Goal: Information Seeking & Learning: Learn about a topic

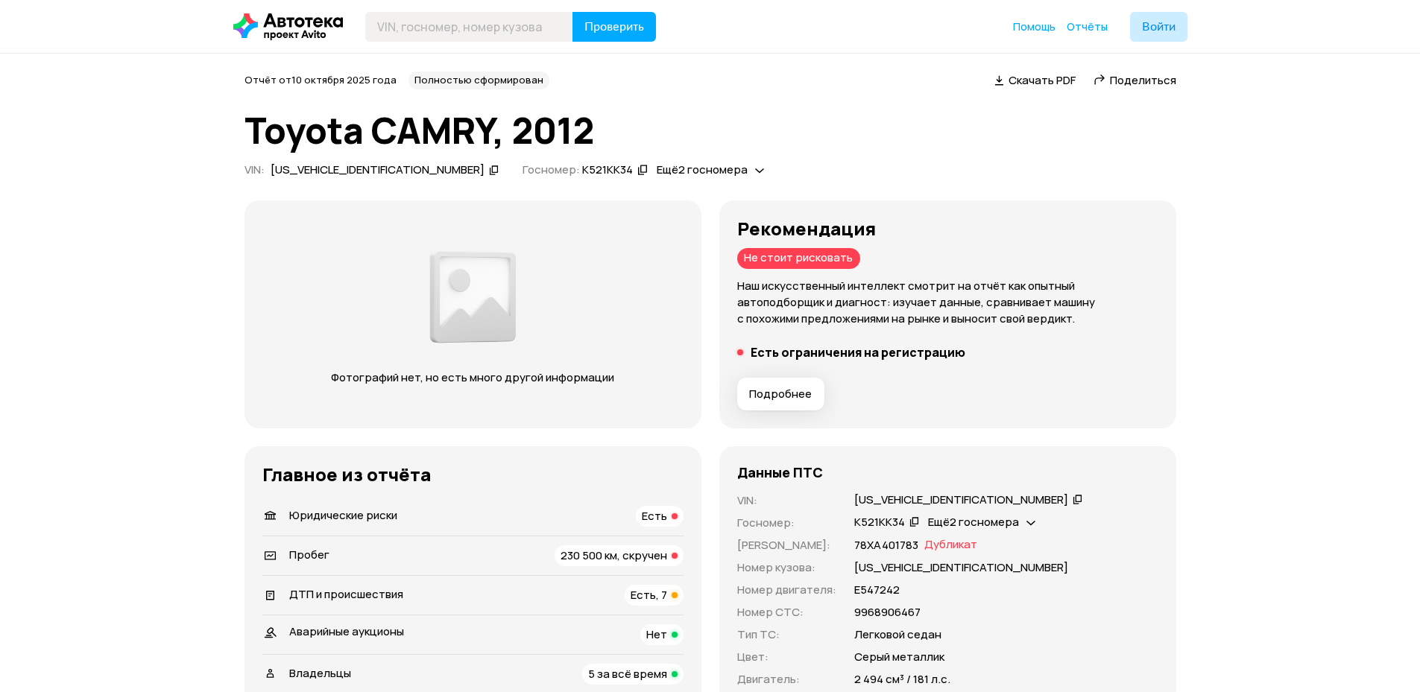
click at [572, 556] on span "230 500 км, скручен" at bounding box center [613, 556] width 107 height 16
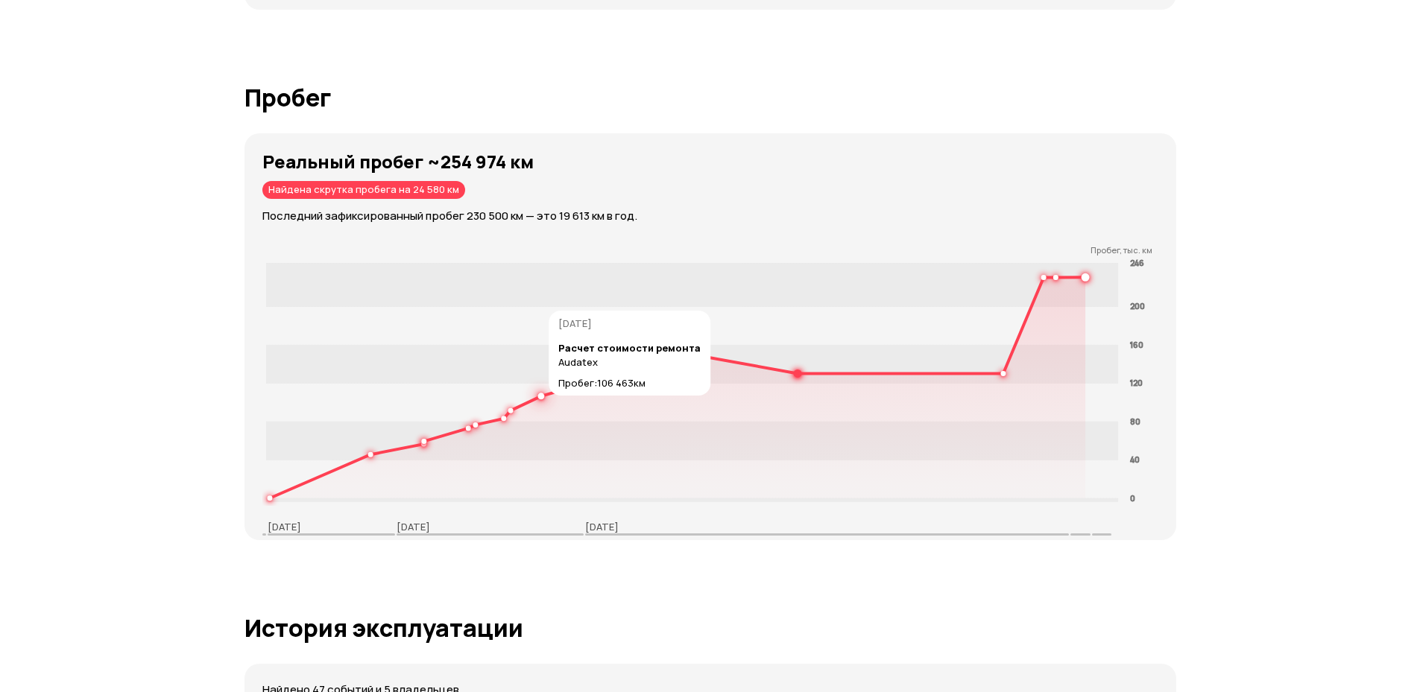
scroll to position [2372, 0]
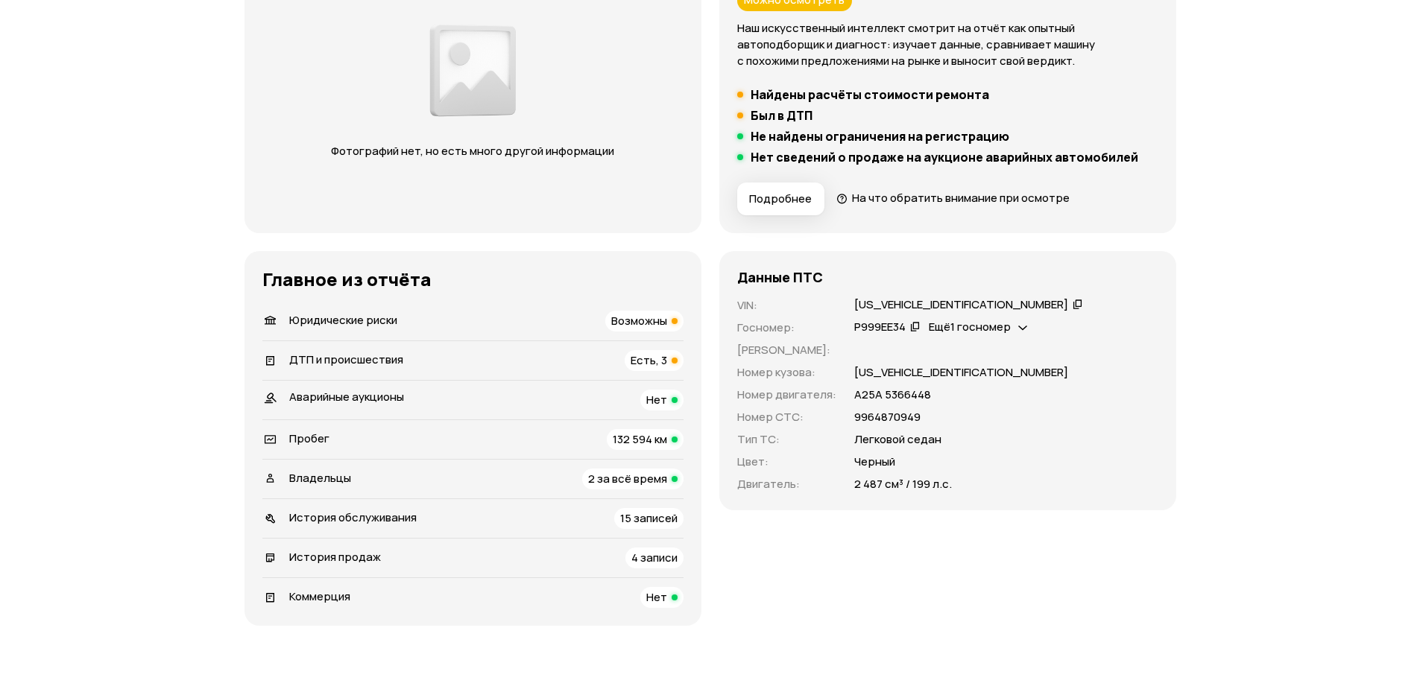
scroll to position [268, 0]
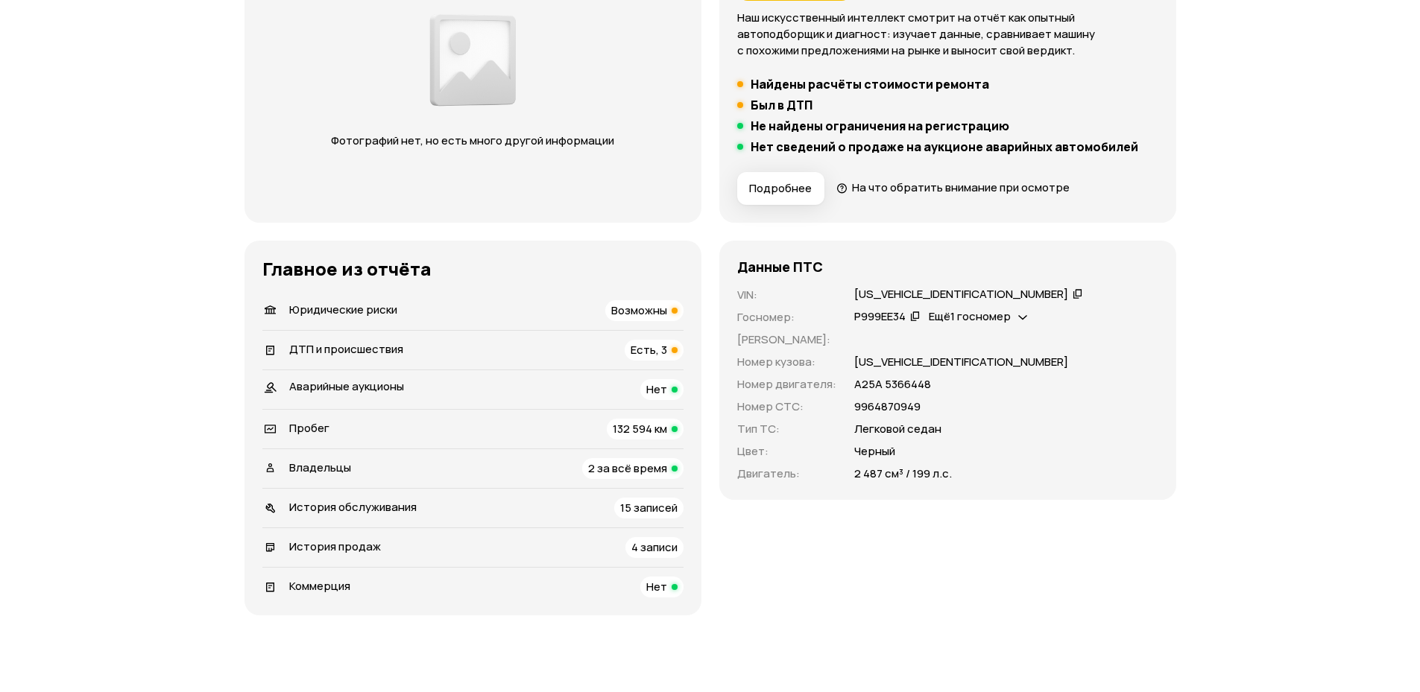
click at [356, 361] on li "ДТП и происшествия Есть, 3" at bounding box center [472, 349] width 421 height 39
click at [361, 428] on div "Пробег 132 594 км" at bounding box center [472, 429] width 421 height 21
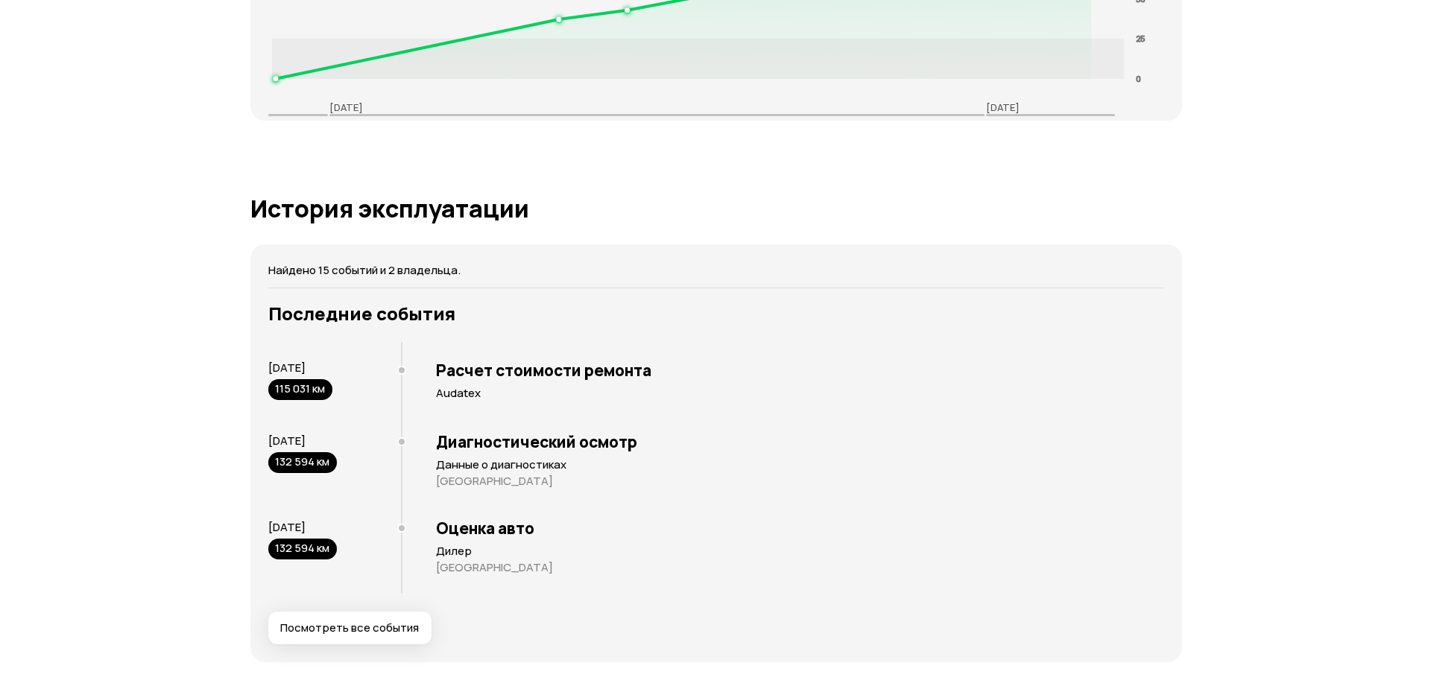
scroll to position [2791, 0]
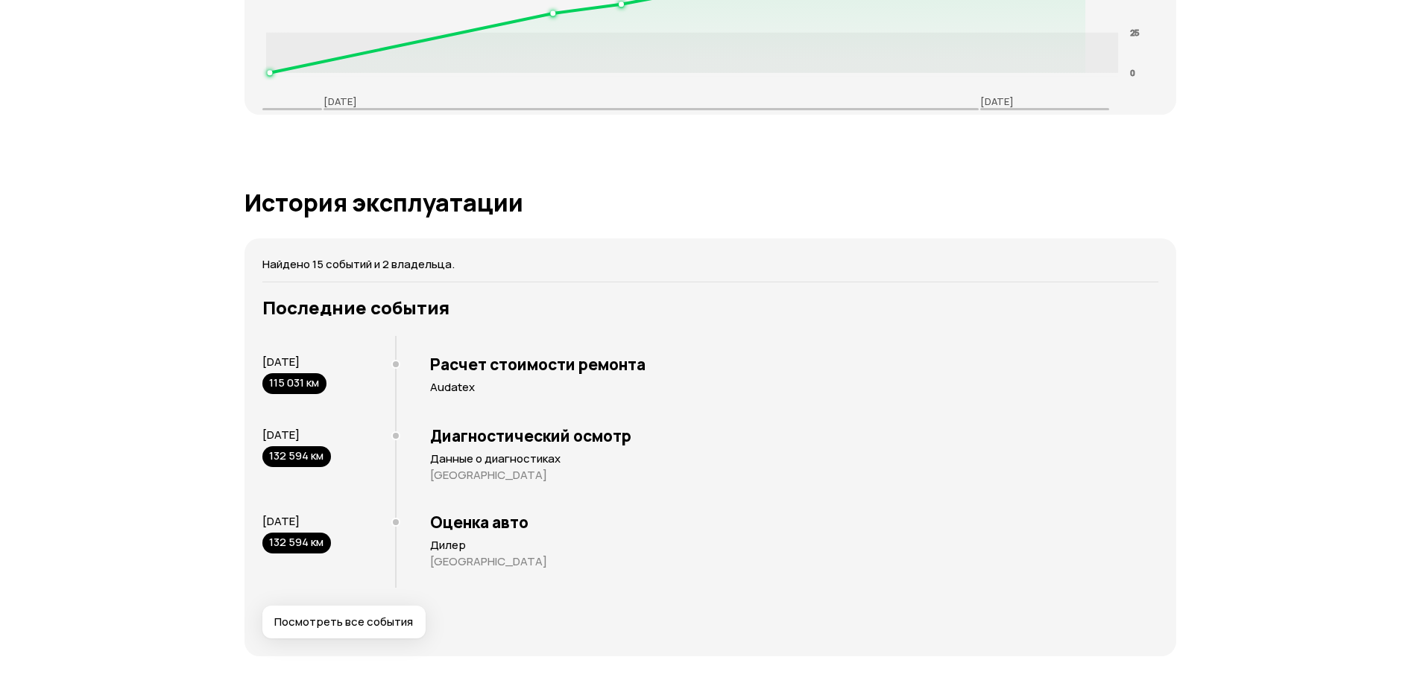
click at [389, 615] on span "Посмотреть все события" at bounding box center [343, 622] width 139 height 15
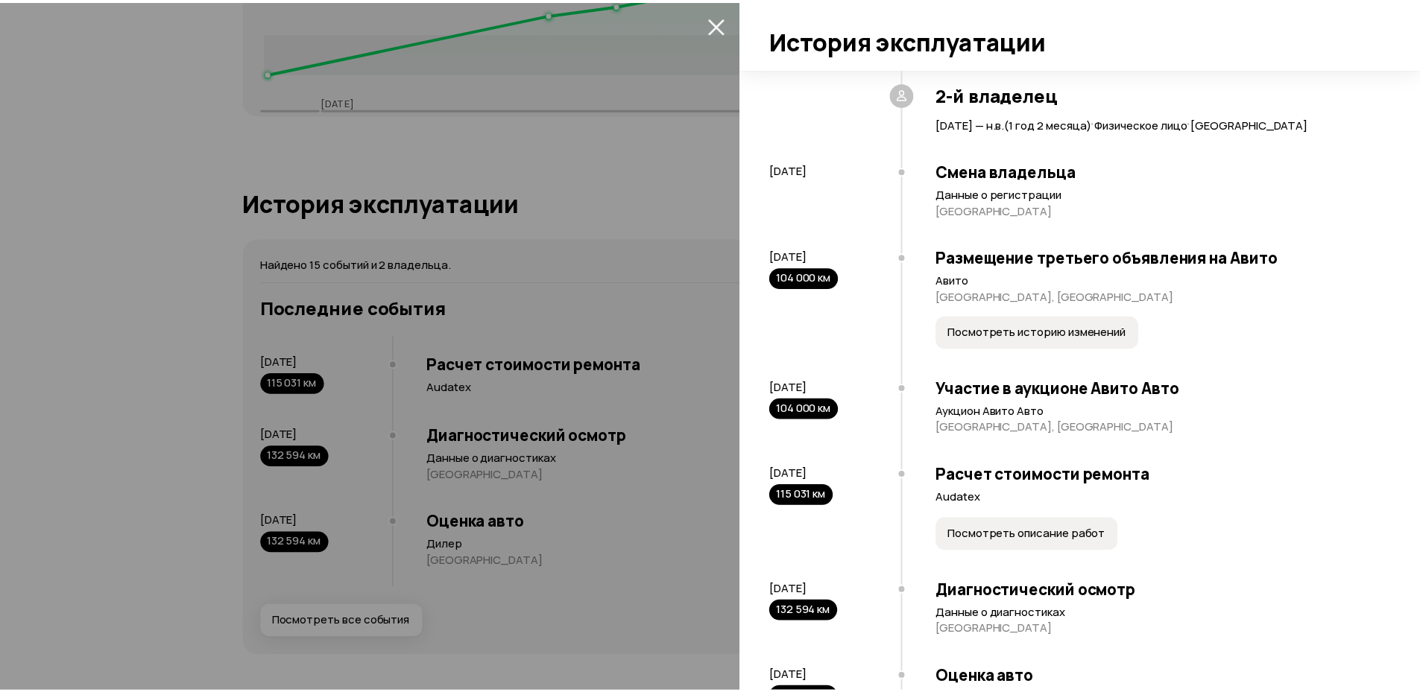
scroll to position [1191, 0]
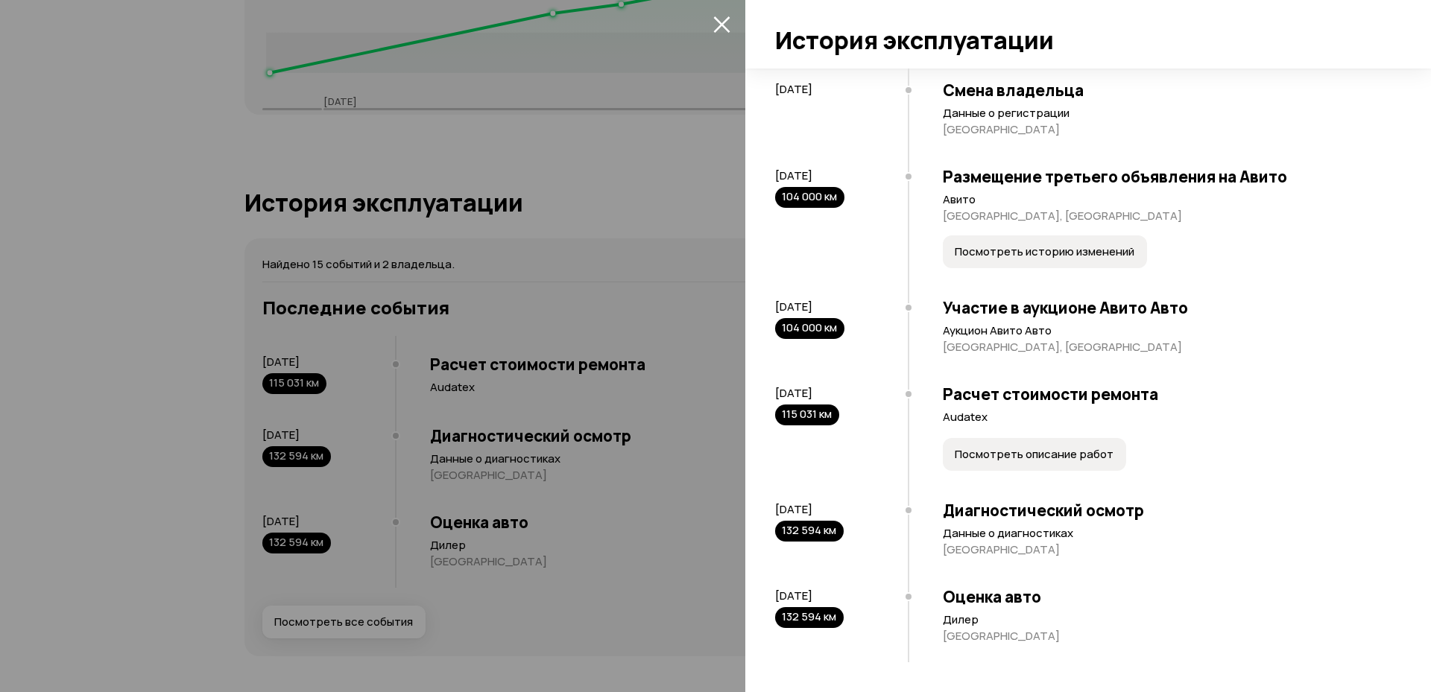
click at [584, 286] on div at bounding box center [715, 346] width 1431 height 692
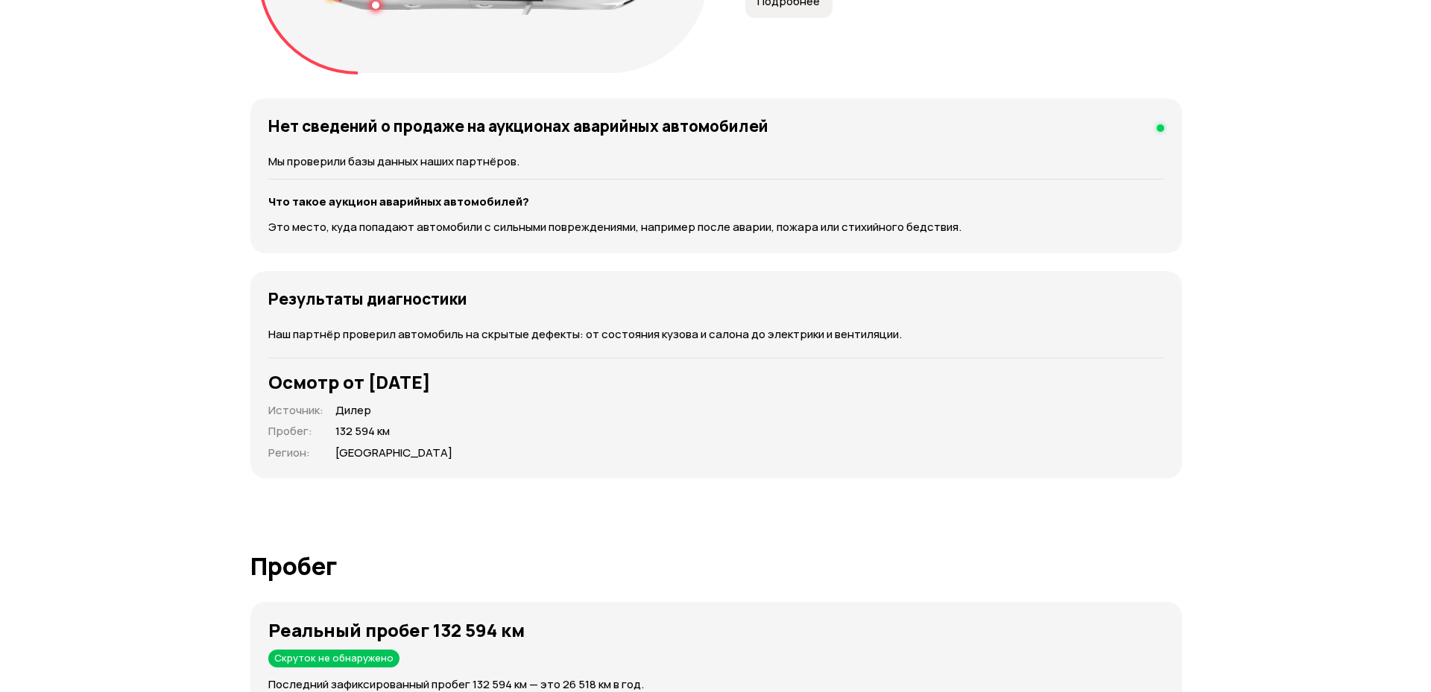
scroll to position [1449, 0]
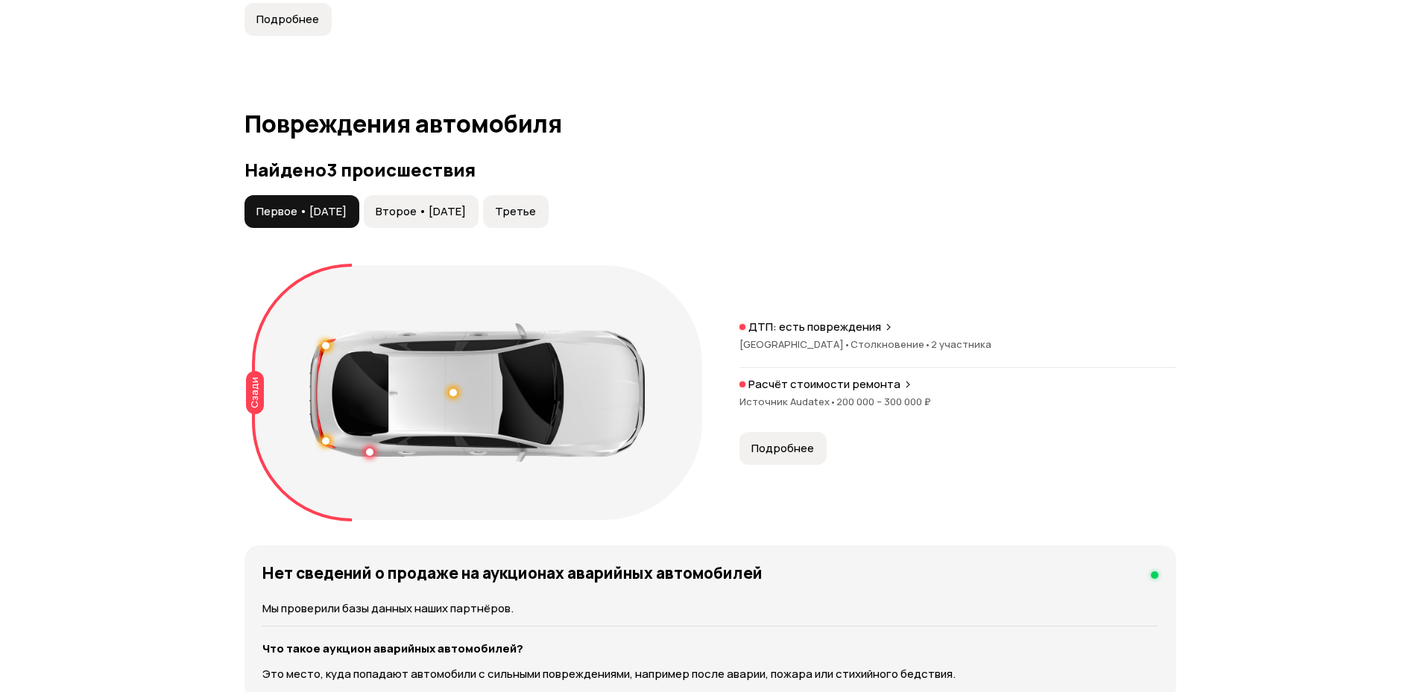
click at [803, 432] on button "Подробнее" at bounding box center [782, 448] width 87 height 33
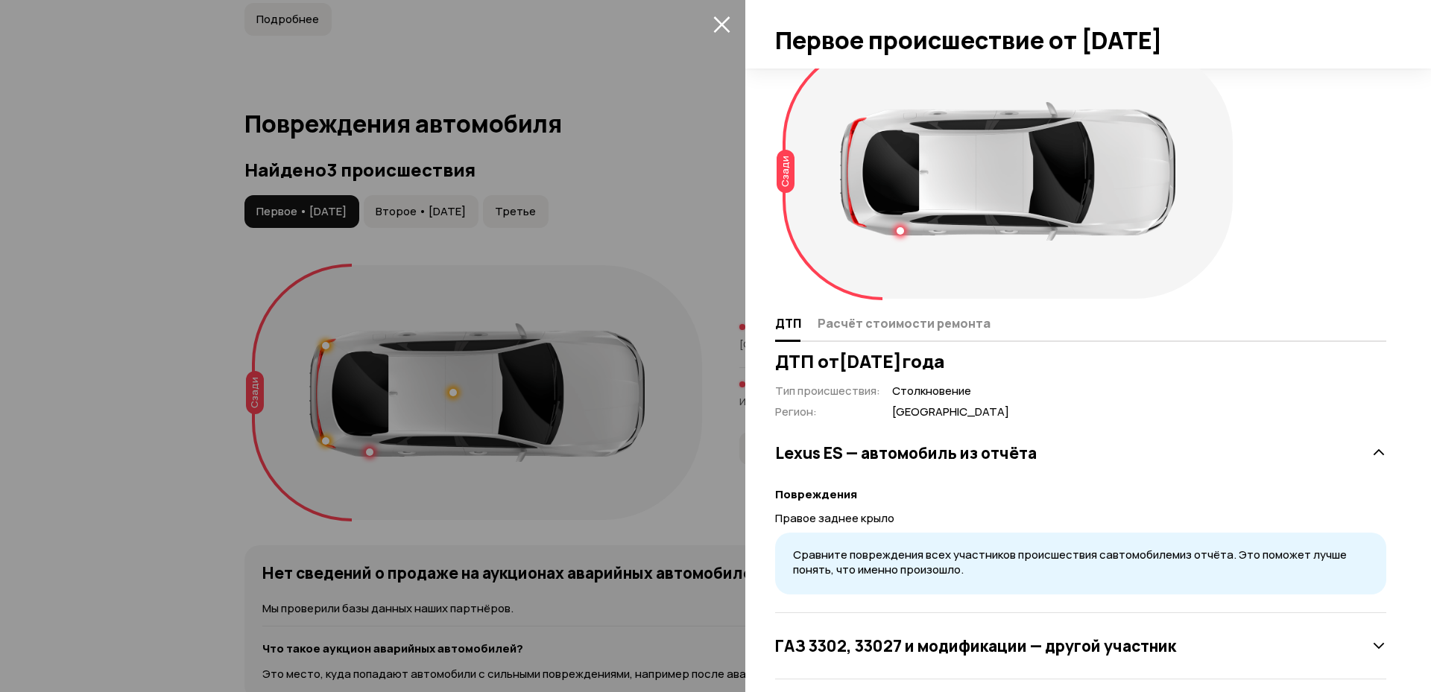
scroll to position [49, 0]
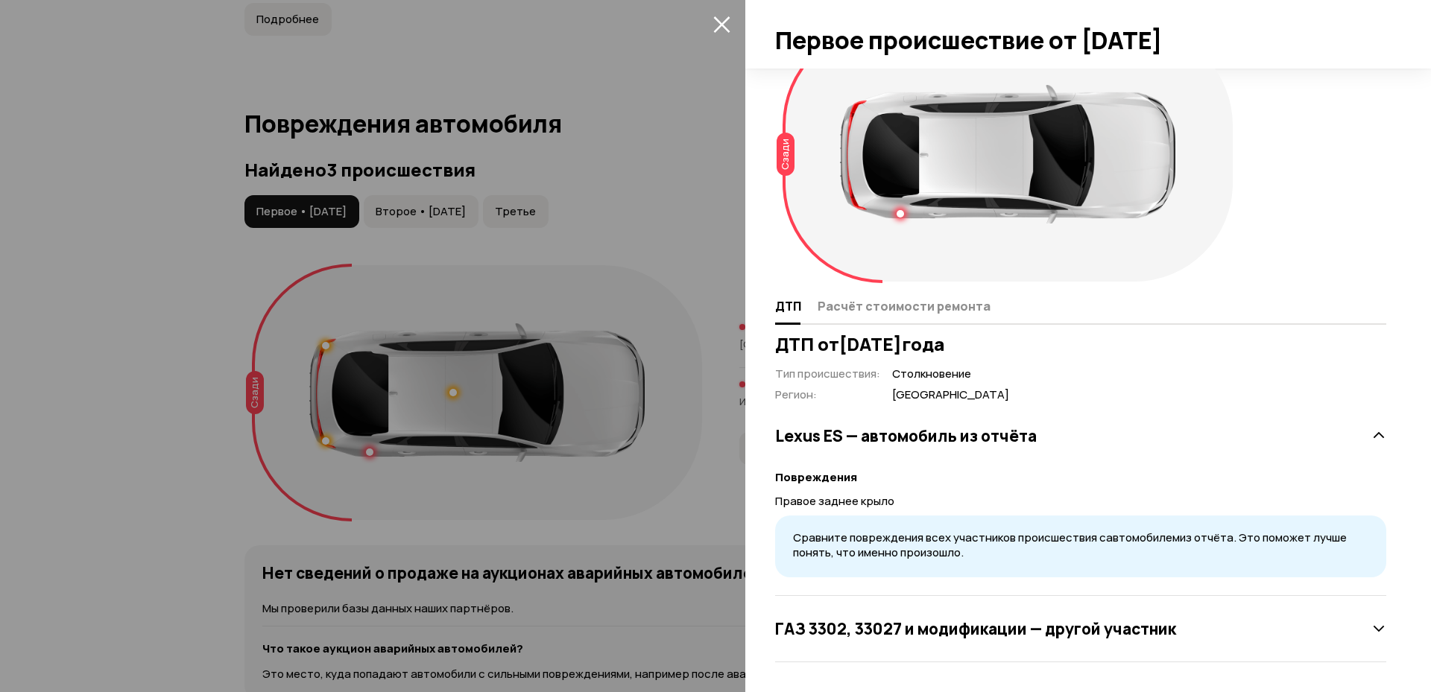
click at [1271, 632] on div "ГАЗ 3302, 33027 и модификации — другой участник" at bounding box center [1080, 629] width 611 height 30
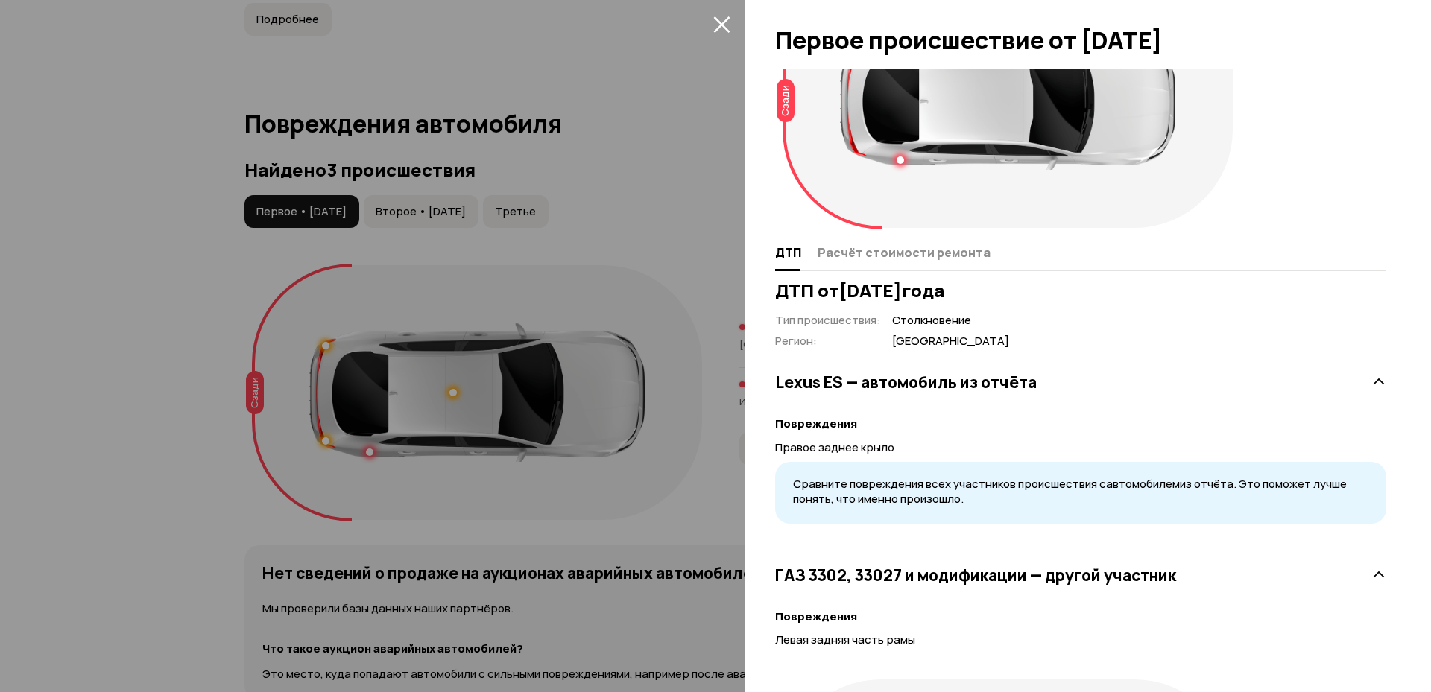
scroll to position [0, 0]
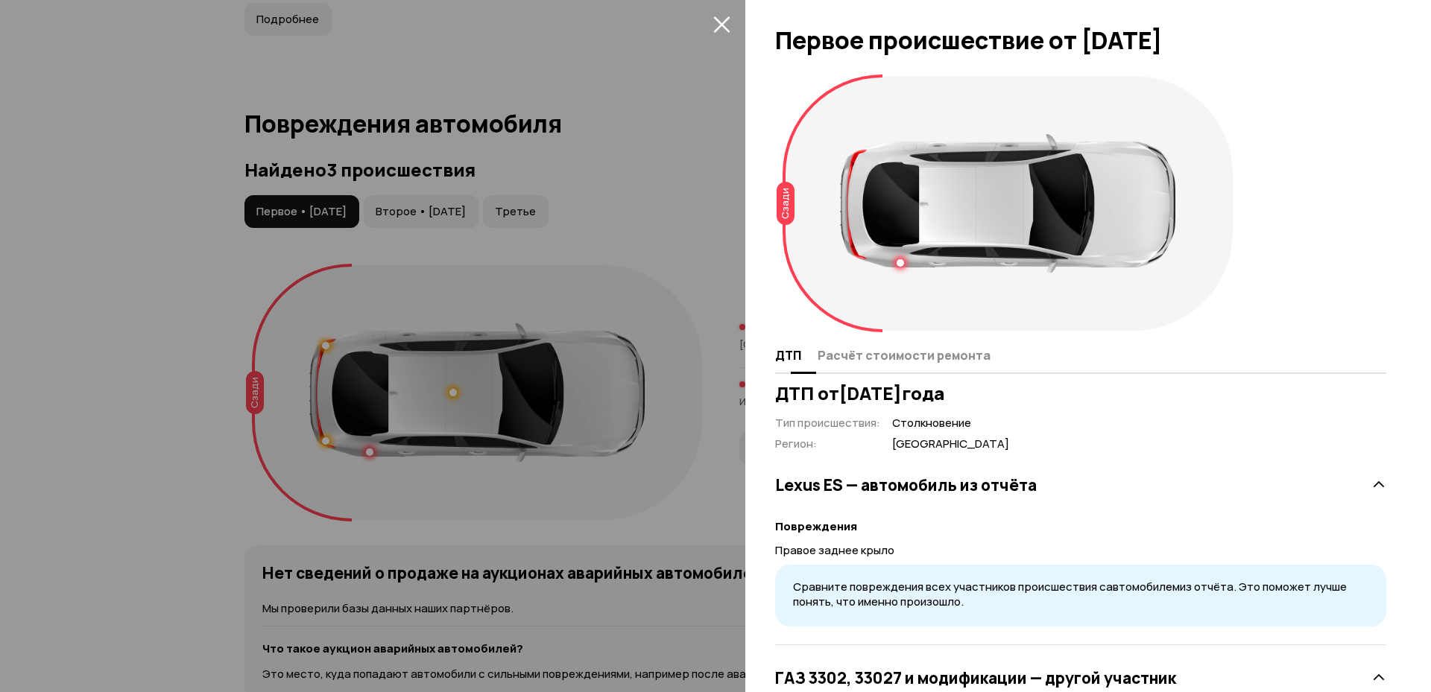
click at [955, 365] on button "Расчёт стоимости ремонта" at bounding box center [901, 355] width 177 height 29
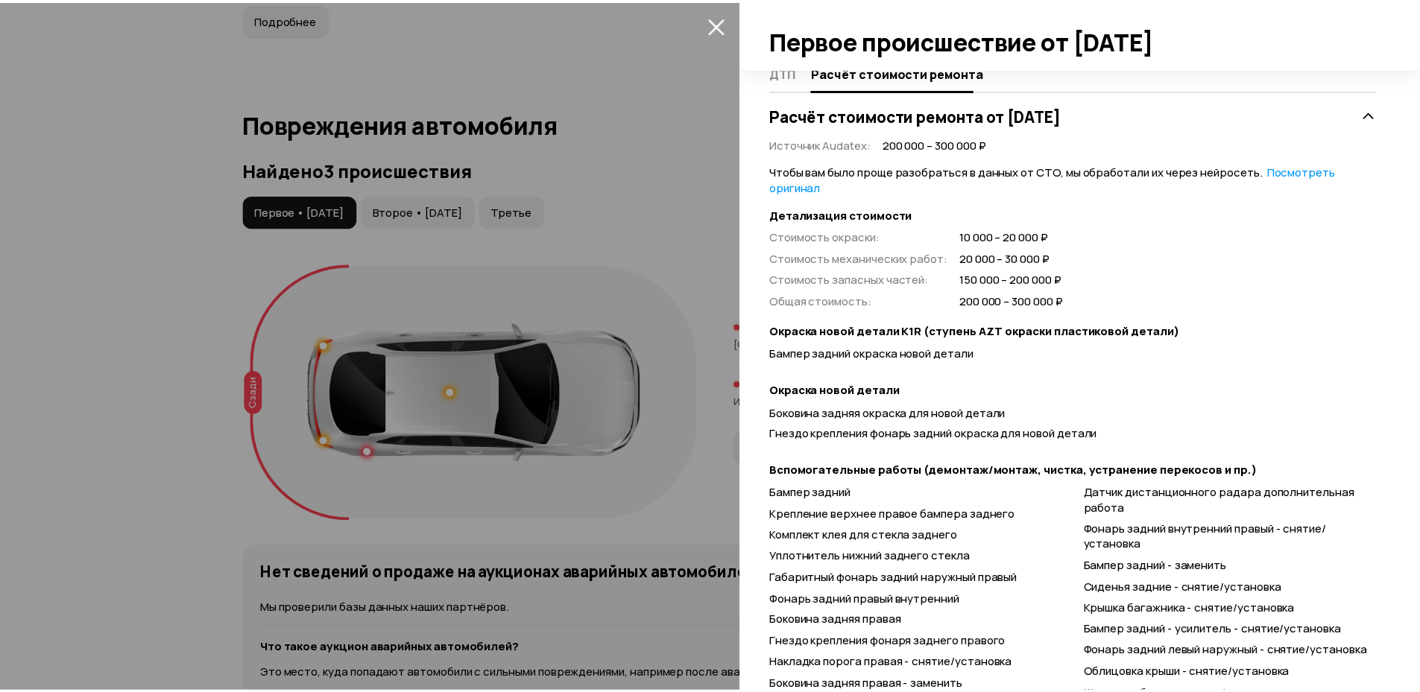
scroll to position [169, 0]
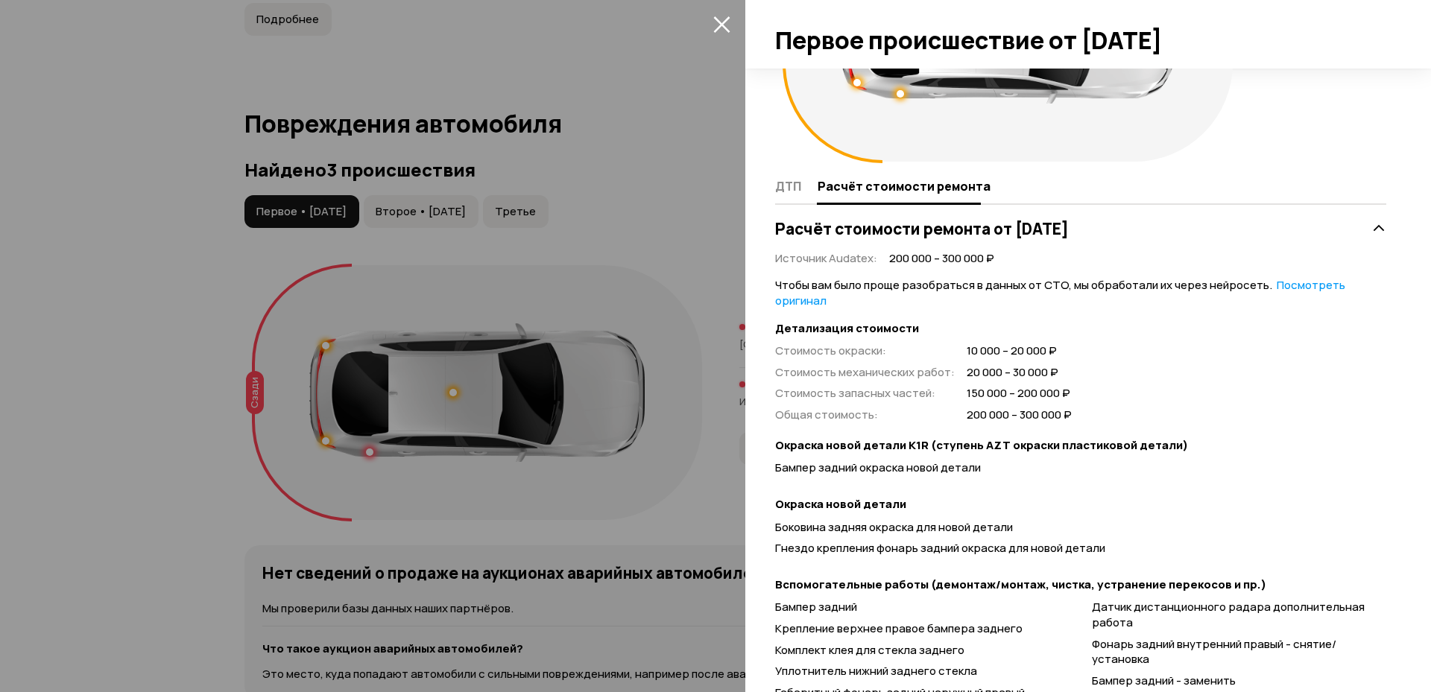
drag, startPoint x: 639, startPoint y: 256, endPoint x: 573, endPoint y: 246, distance: 67.0
click at [636, 256] on div at bounding box center [715, 346] width 1431 height 692
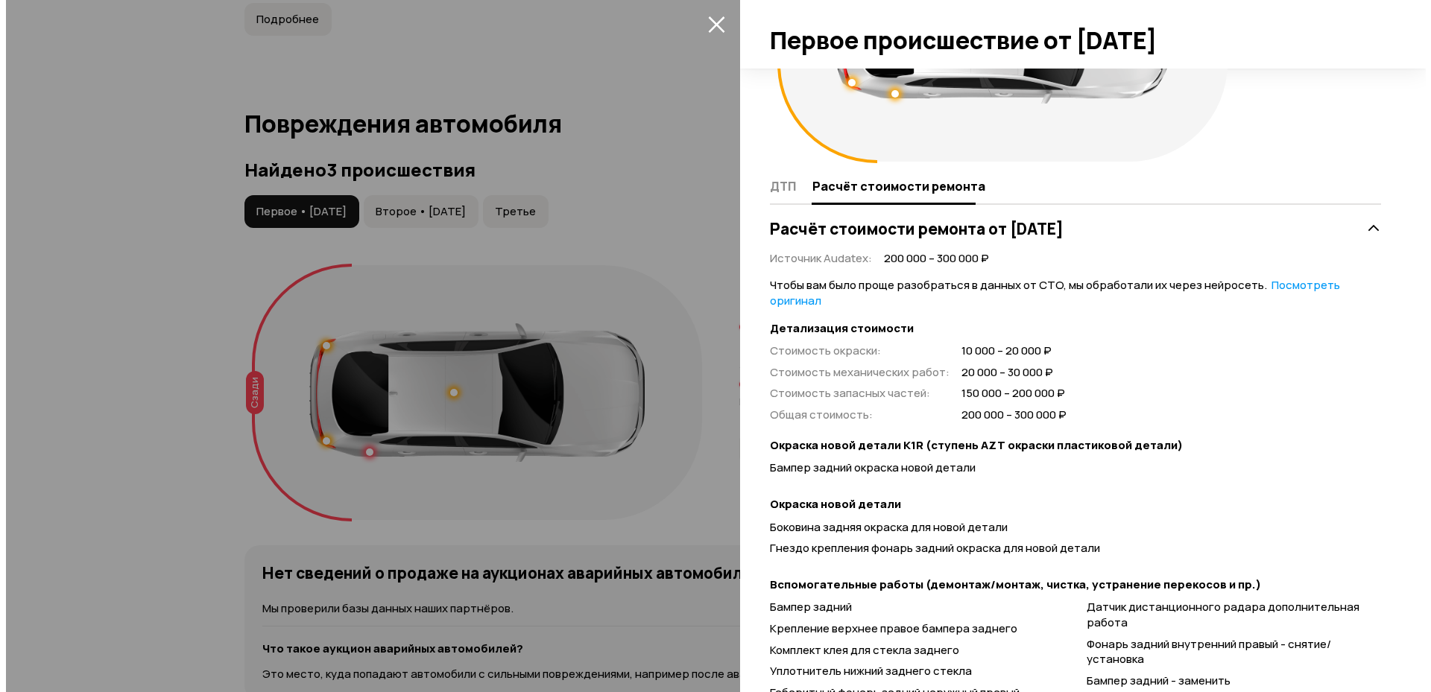
scroll to position [49, 0]
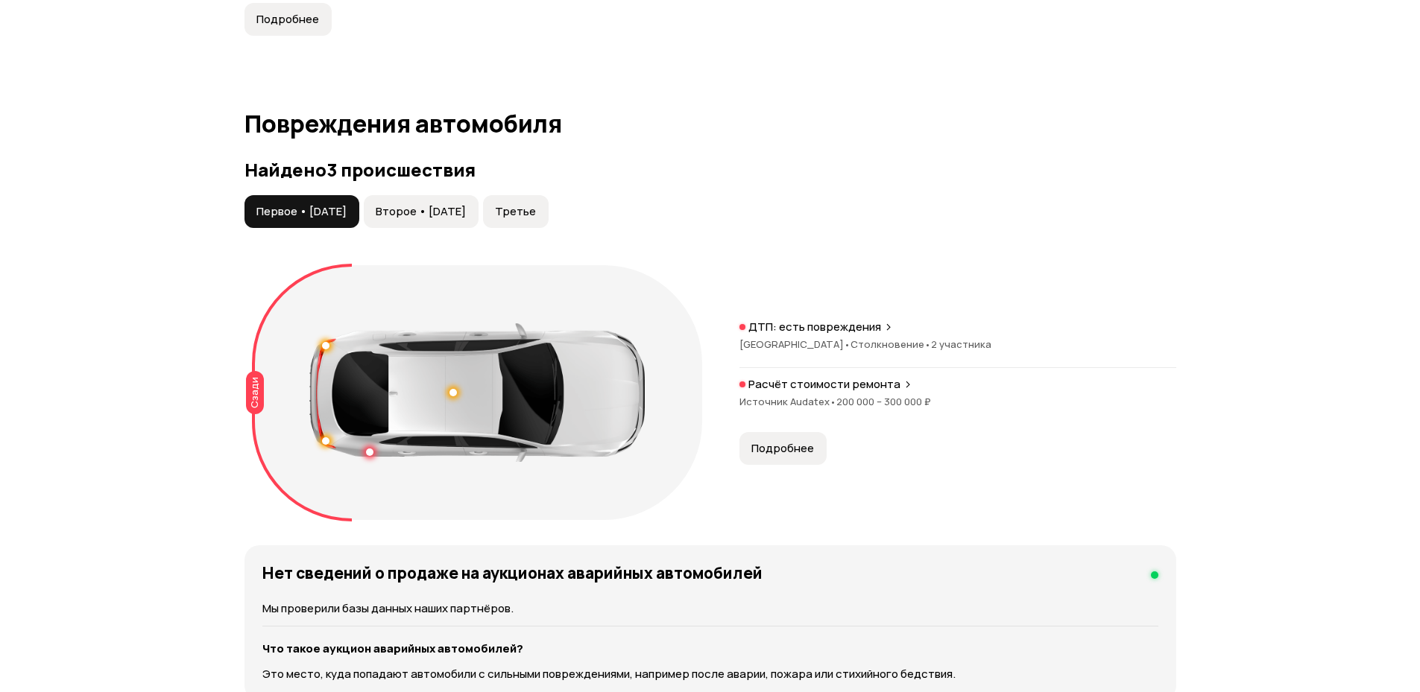
click at [432, 204] on span "Второе • 02 фев 2022" at bounding box center [421, 211] width 90 height 15
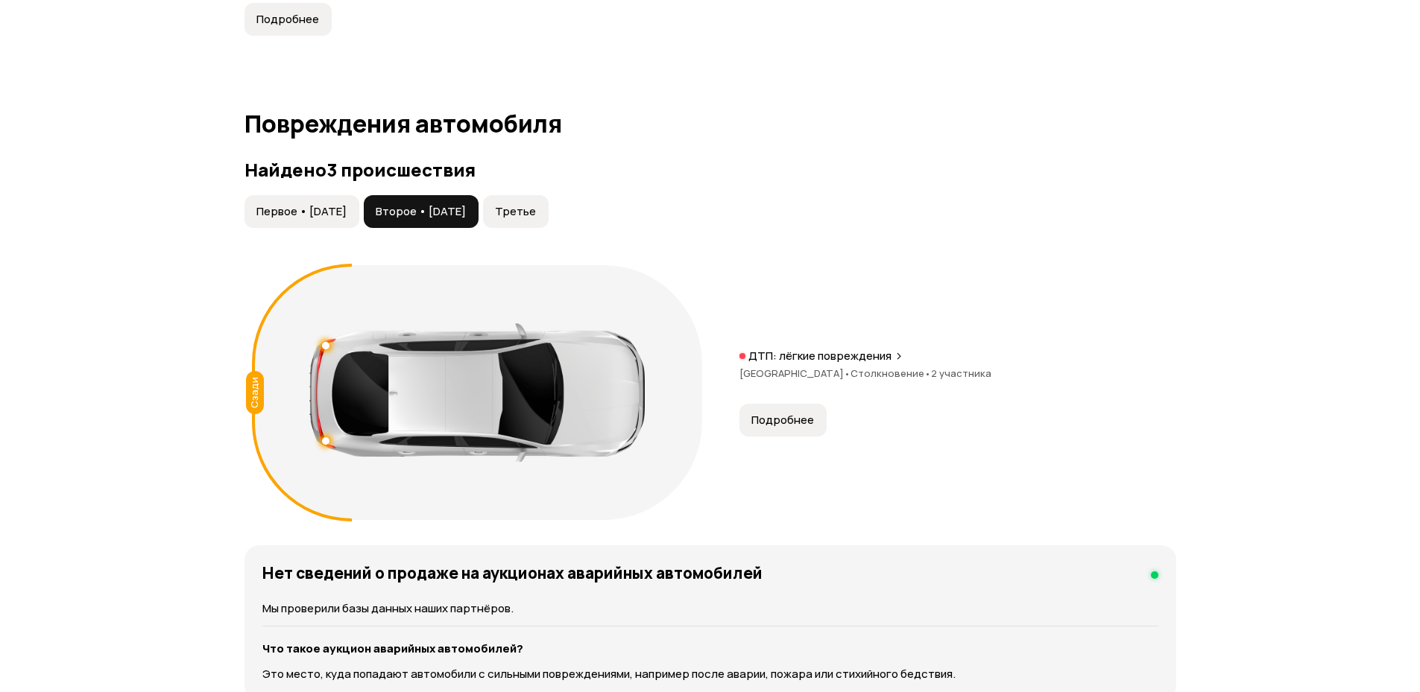
click at [792, 413] on span "Подробнее" at bounding box center [782, 420] width 63 height 15
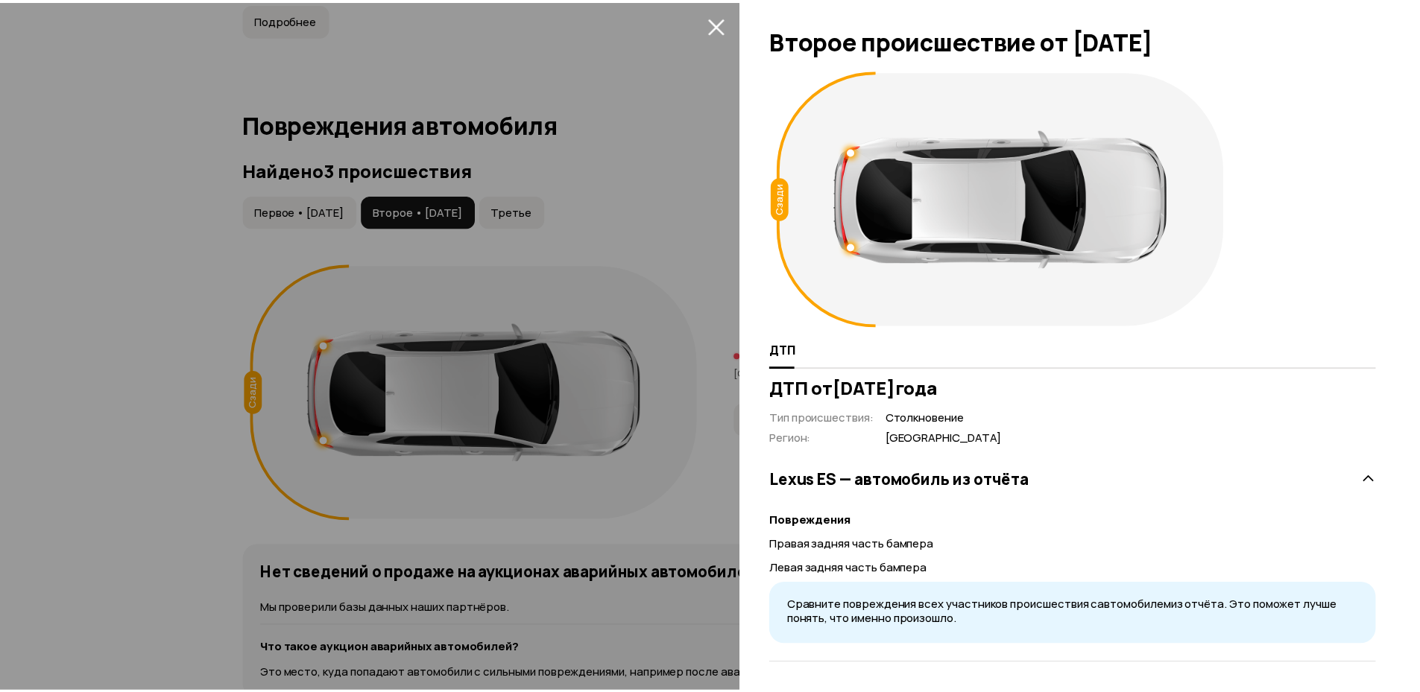
scroll to position [7, 0]
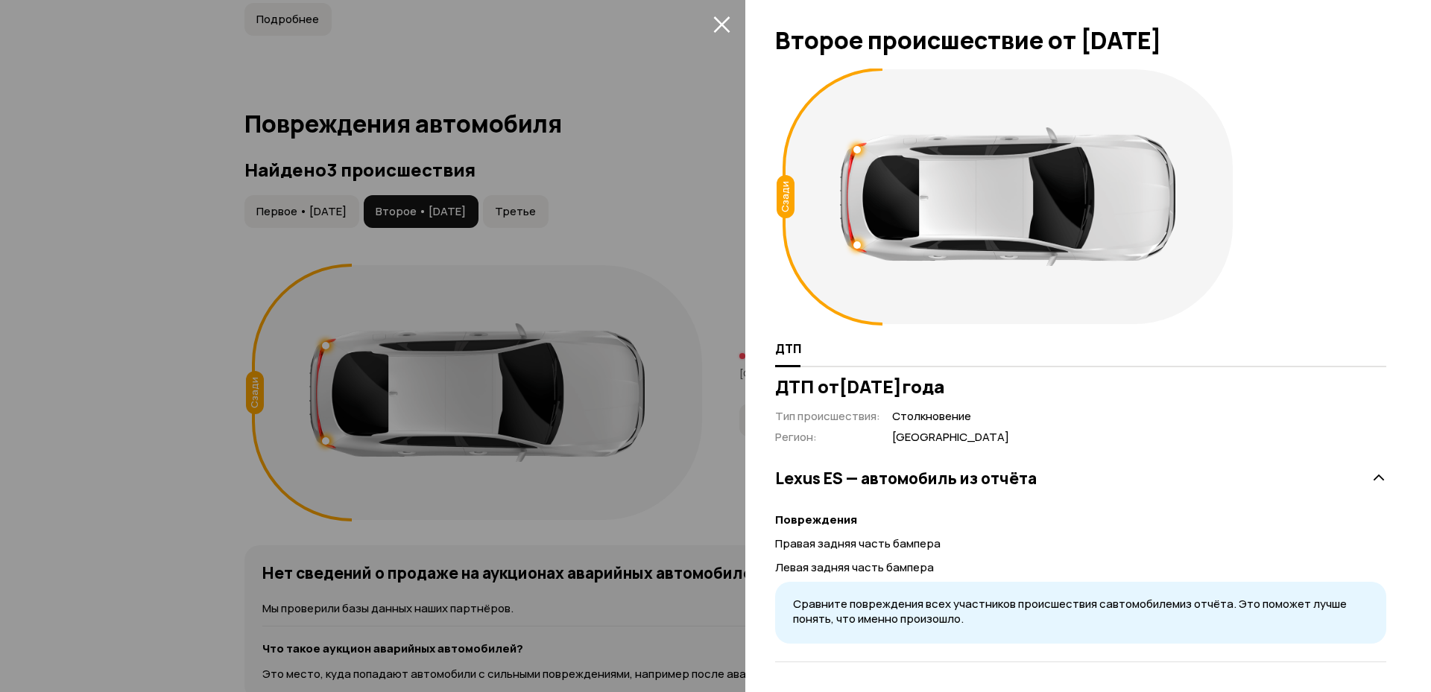
click at [662, 240] on div at bounding box center [715, 346] width 1431 height 692
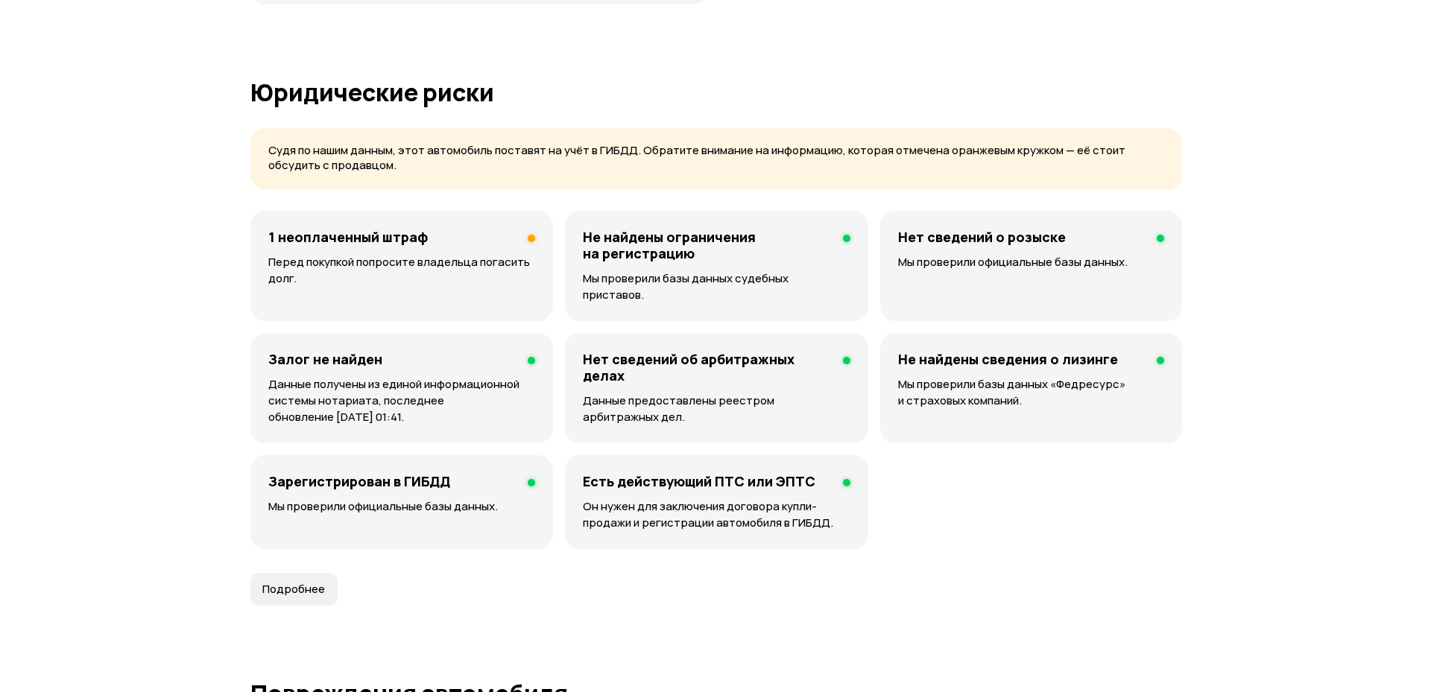
scroll to position [1341, 0]
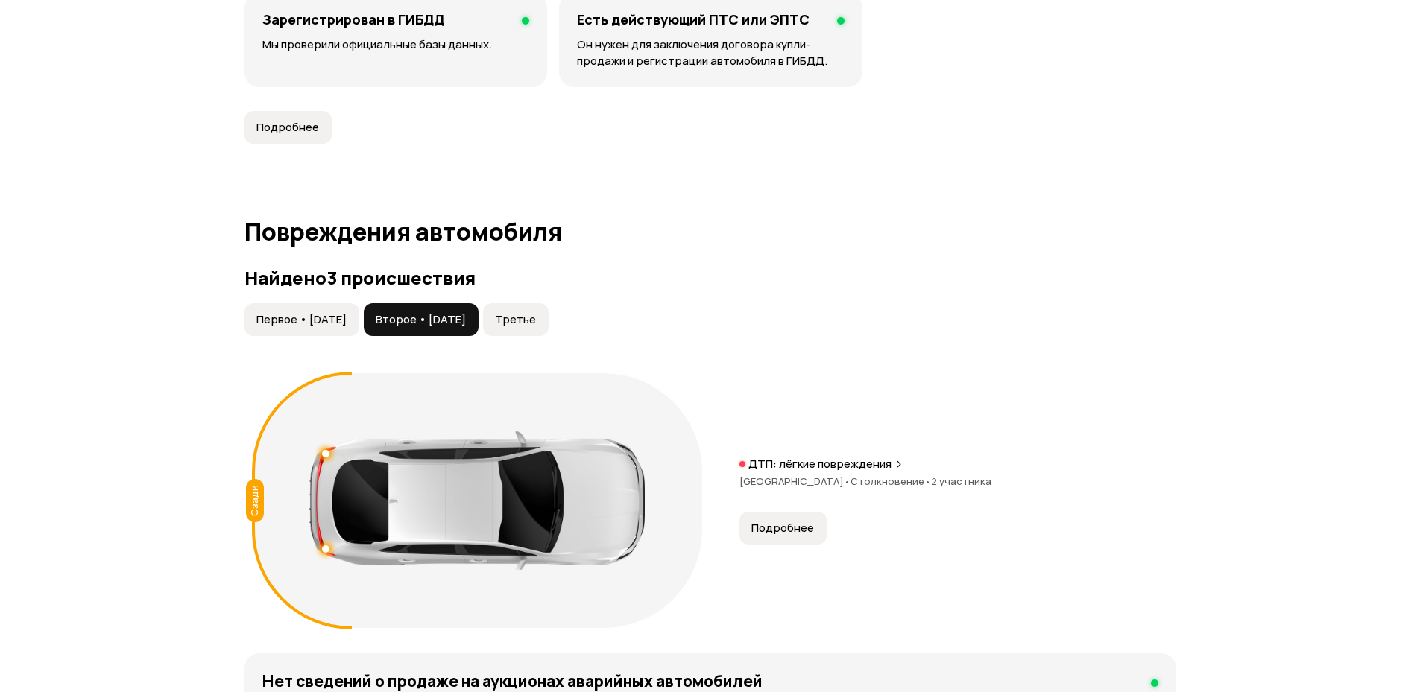
click at [536, 312] on span "Третье" at bounding box center [515, 319] width 41 height 15
click at [788, 521] on span "Подробнее" at bounding box center [782, 528] width 63 height 15
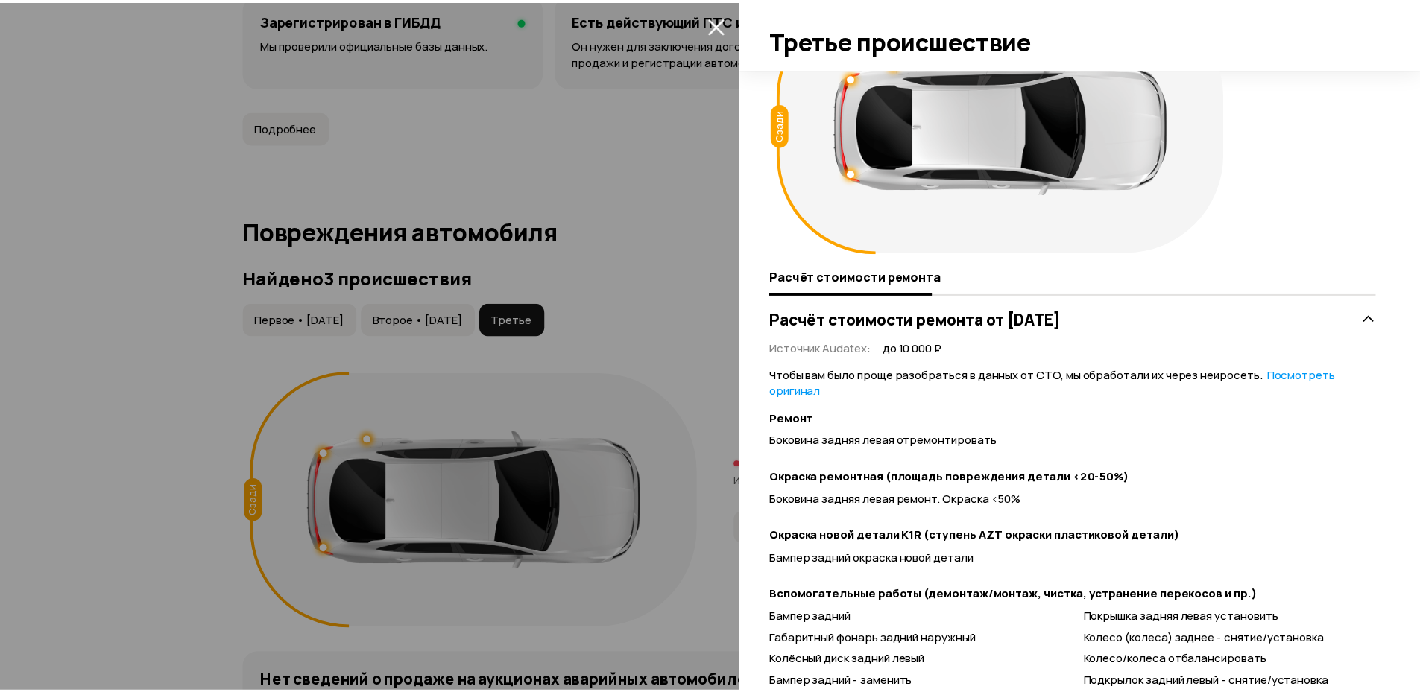
scroll to position [0, 0]
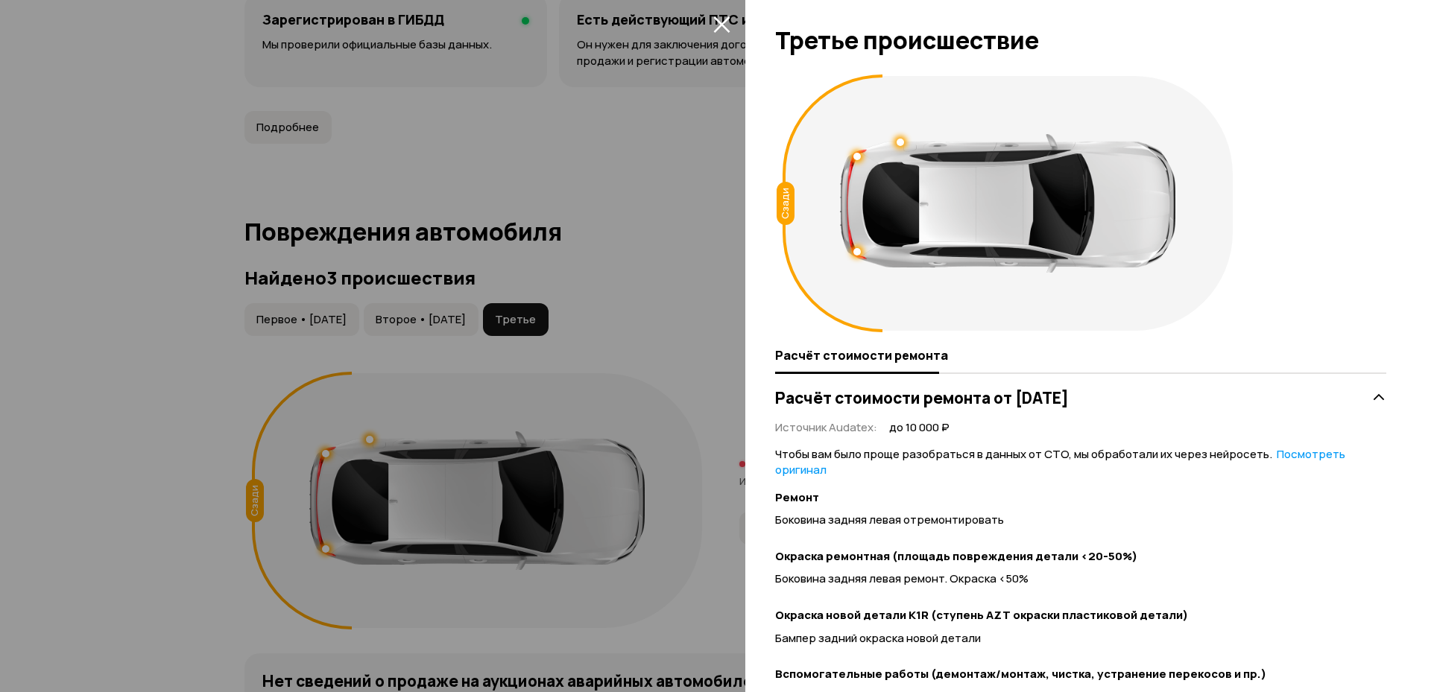
click at [709, 309] on div at bounding box center [715, 346] width 1431 height 692
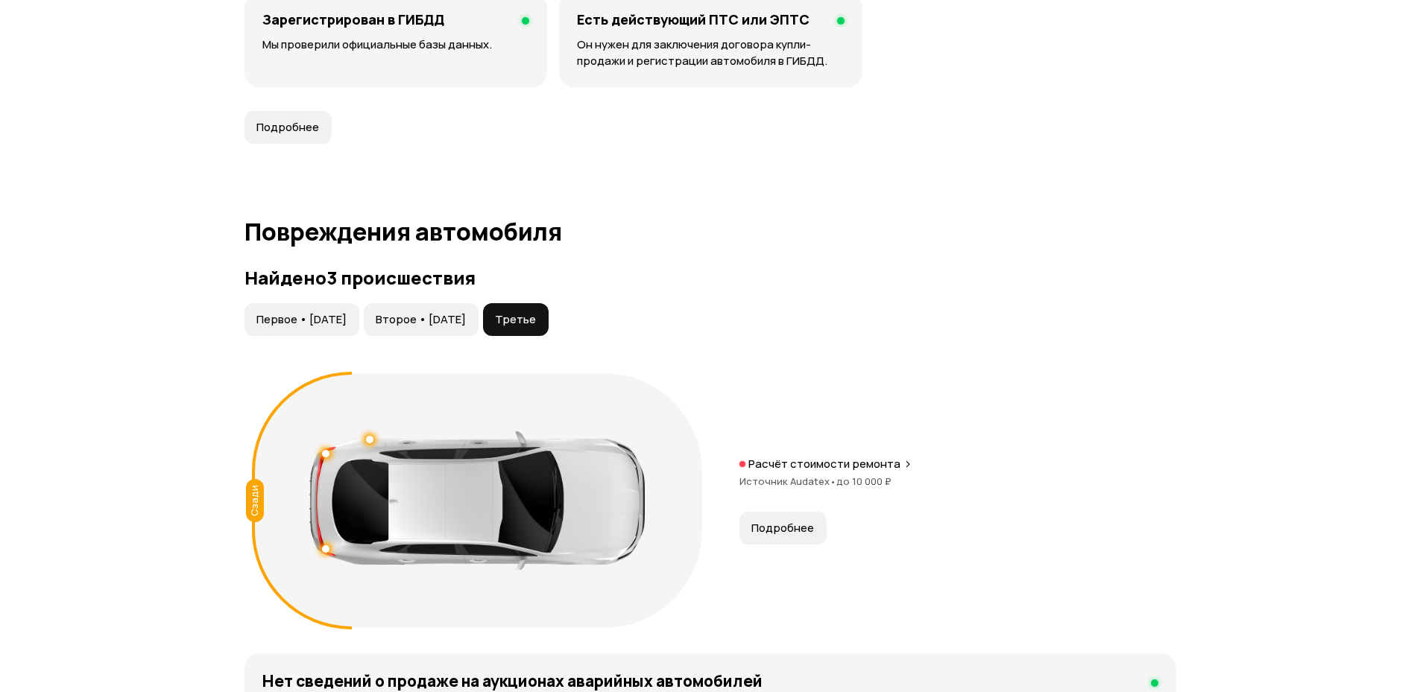
click at [466, 312] on span "Второе • 02 фев 2022" at bounding box center [421, 319] width 90 height 15
click at [351, 311] on button "Первое • 25 дек 2021" at bounding box center [301, 319] width 115 height 33
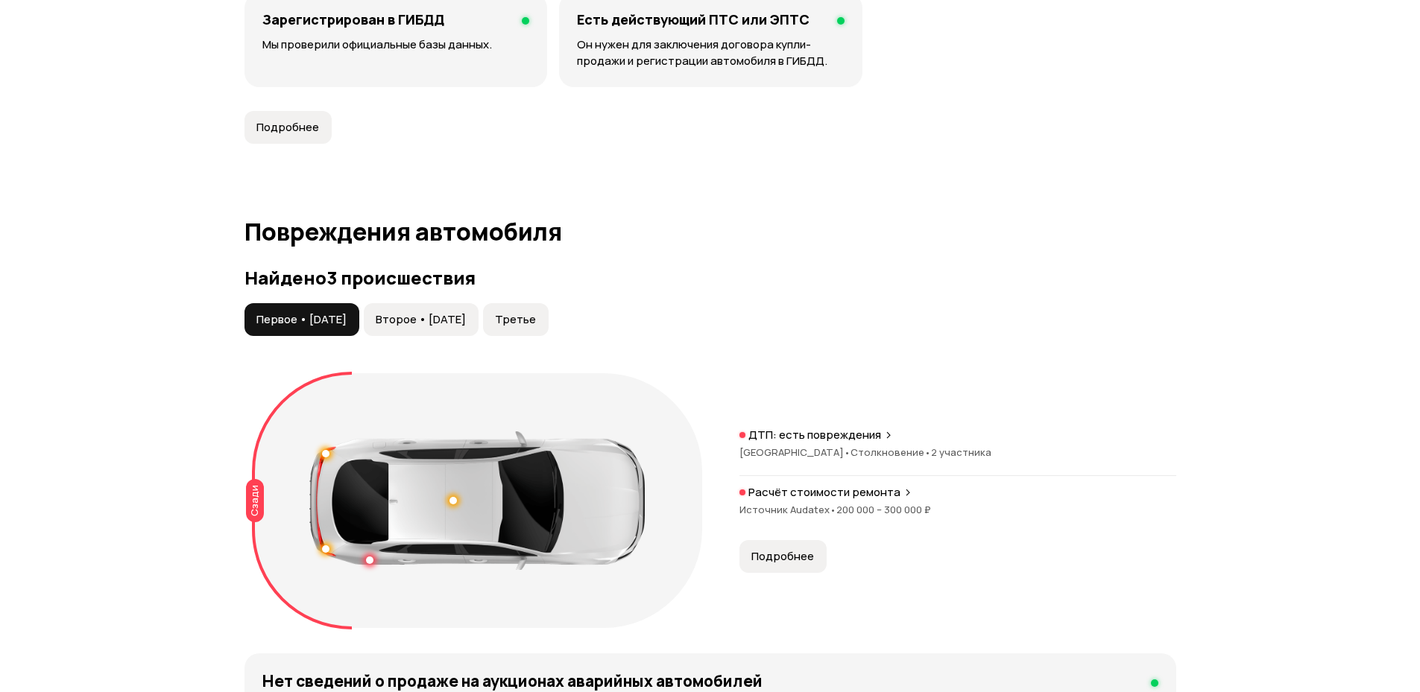
click at [431, 312] on span "Второе • 02 фев 2022" at bounding box center [421, 319] width 90 height 15
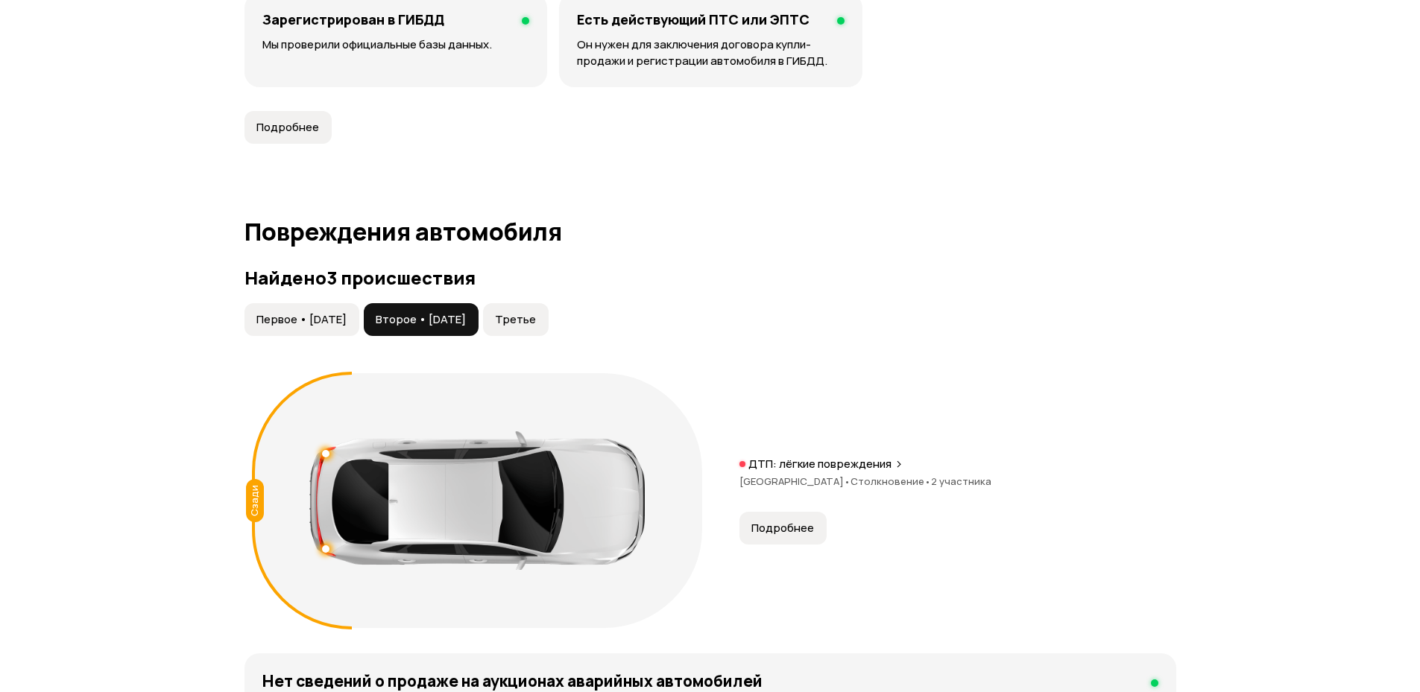
click at [536, 312] on span "Третье" at bounding box center [515, 319] width 41 height 15
click at [466, 312] on span "Второе • 02 фев 2022" at bounding box center [421, 319] width 90 height 15
